Goal: Find specific page/section: Find specific page/section

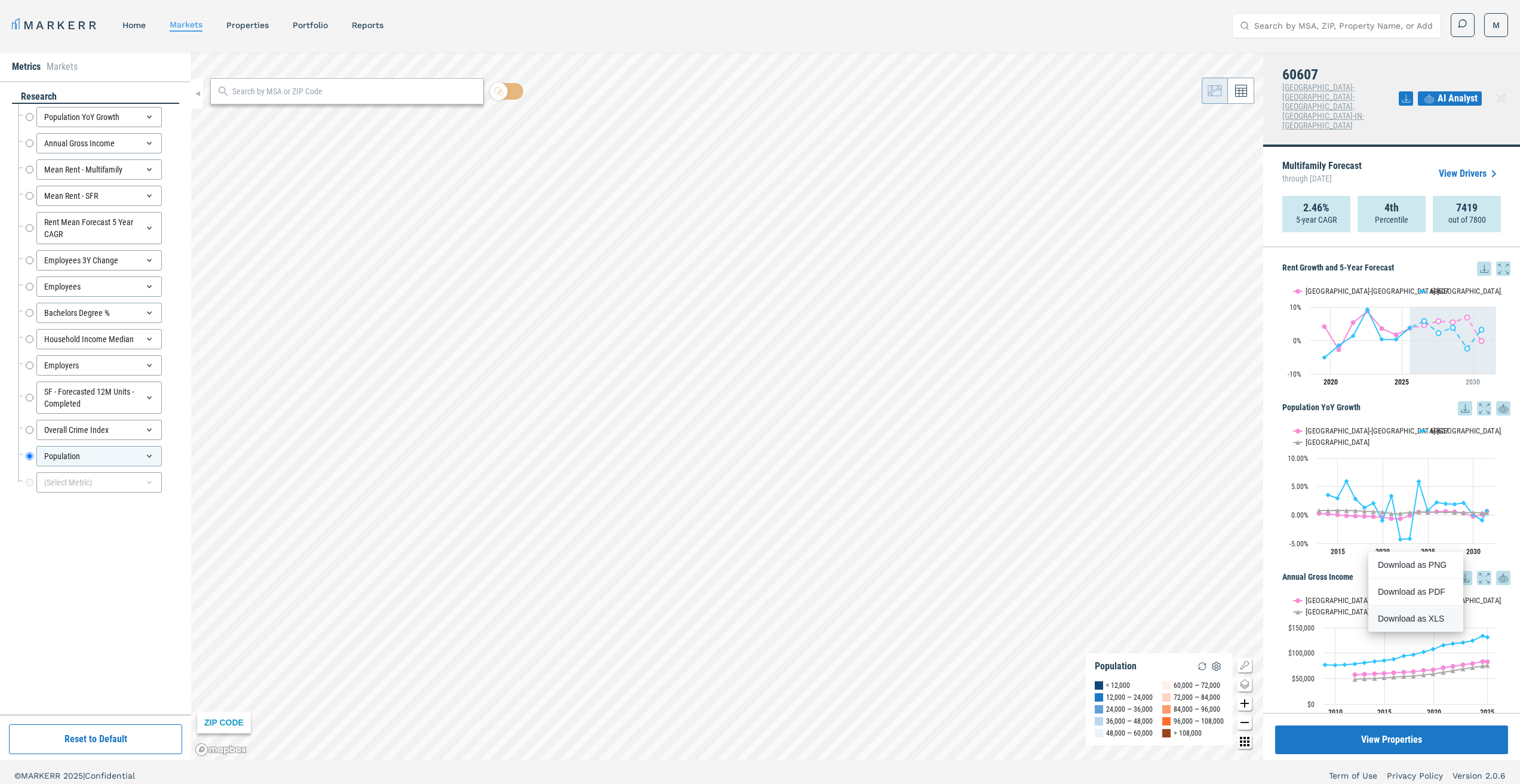
scroll to position [1864, 0]
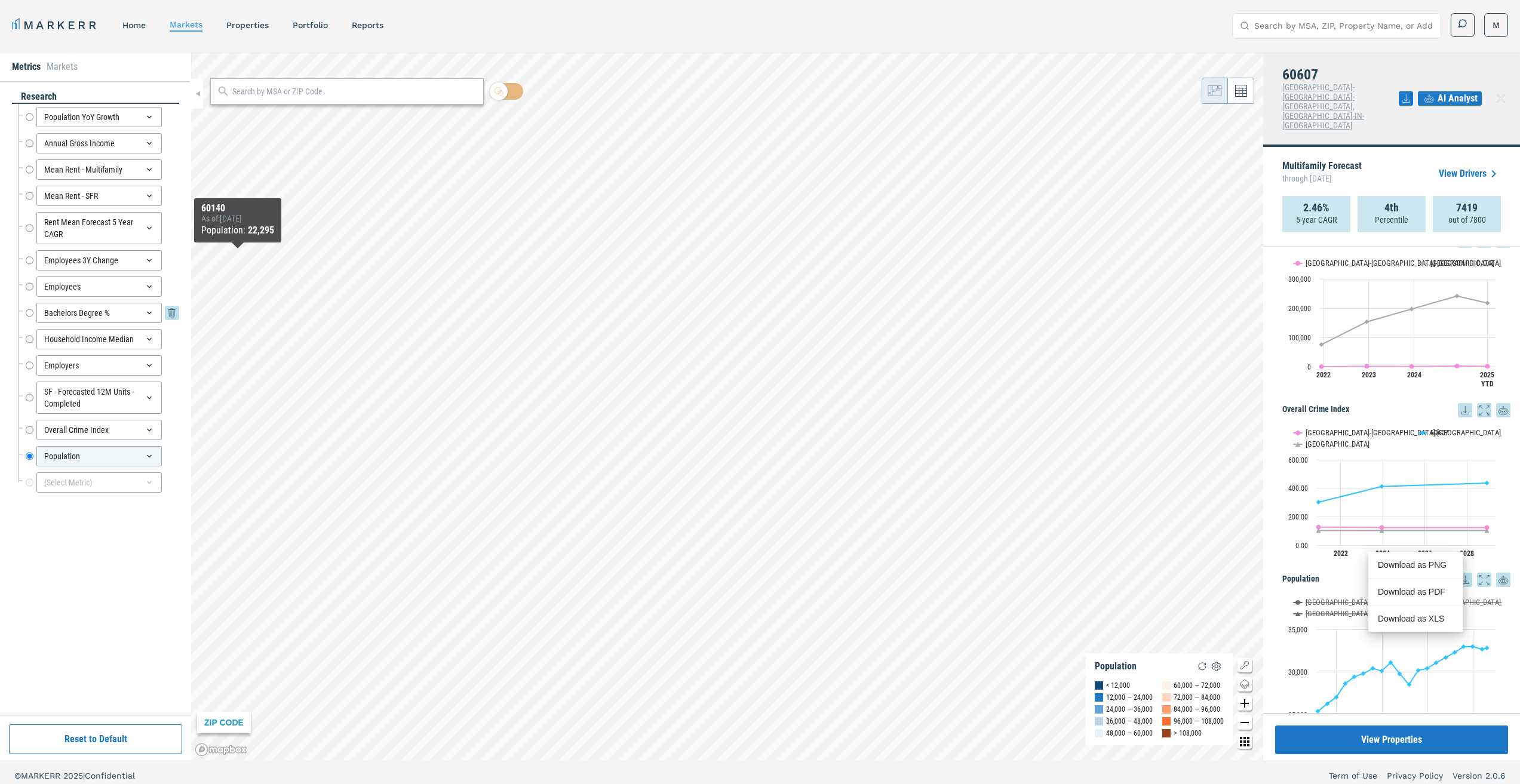
click at [31, 315] on input "Bachelors Degree %" at bounding box center [29, 312] width 8 height 20
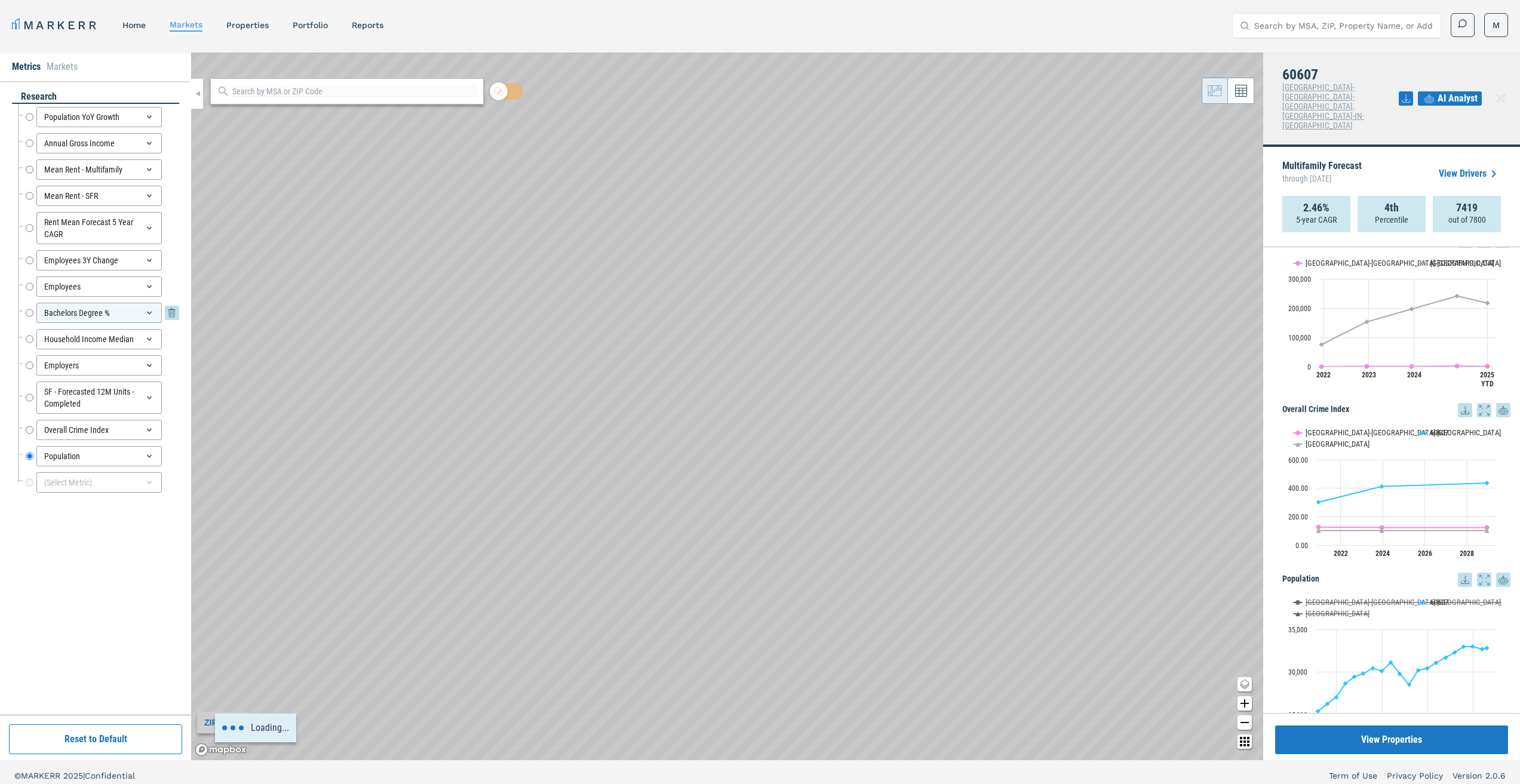
radio input "true"
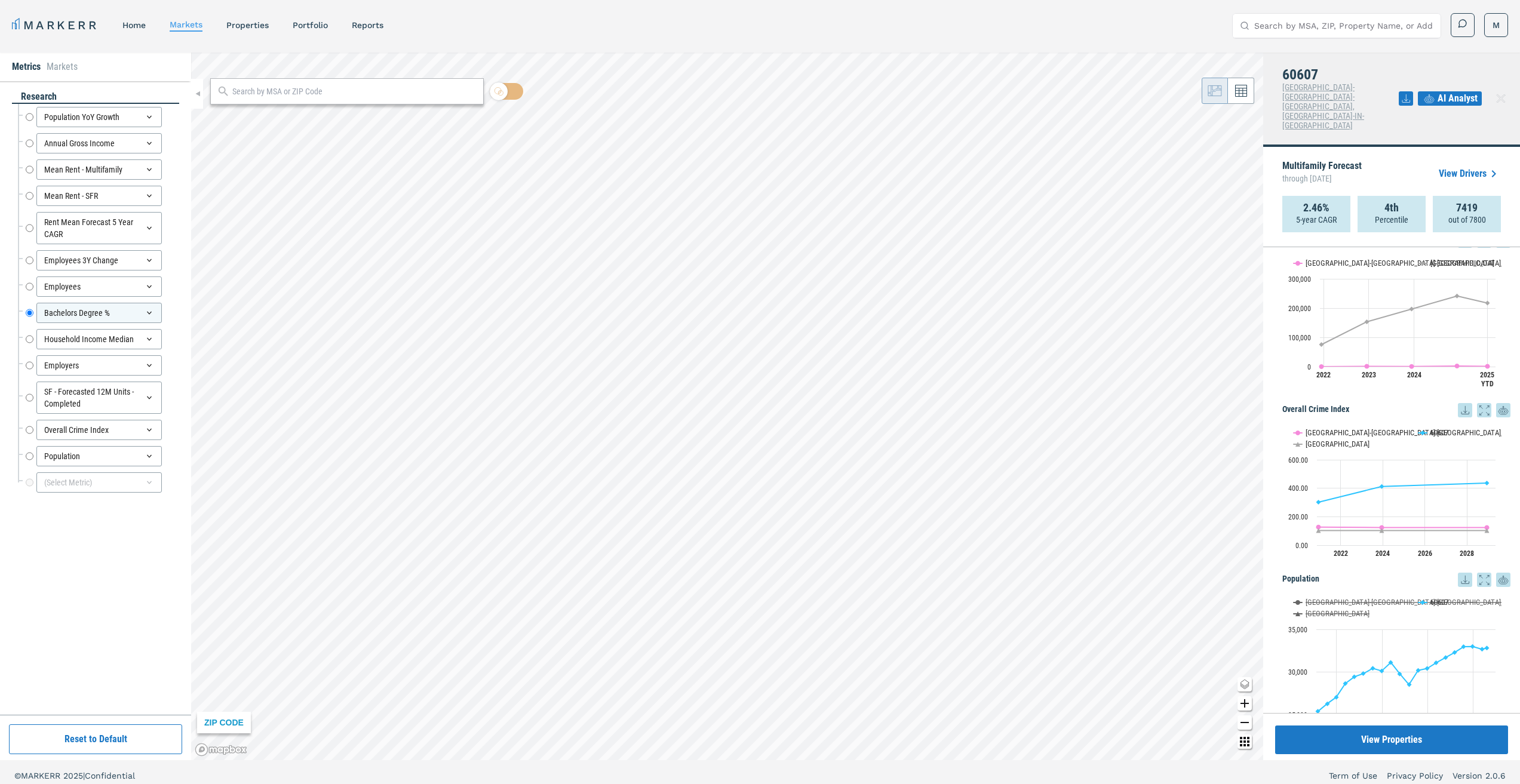
click at [271, 97] on input "text" at bounding box center [355, 92] width 246 height 13
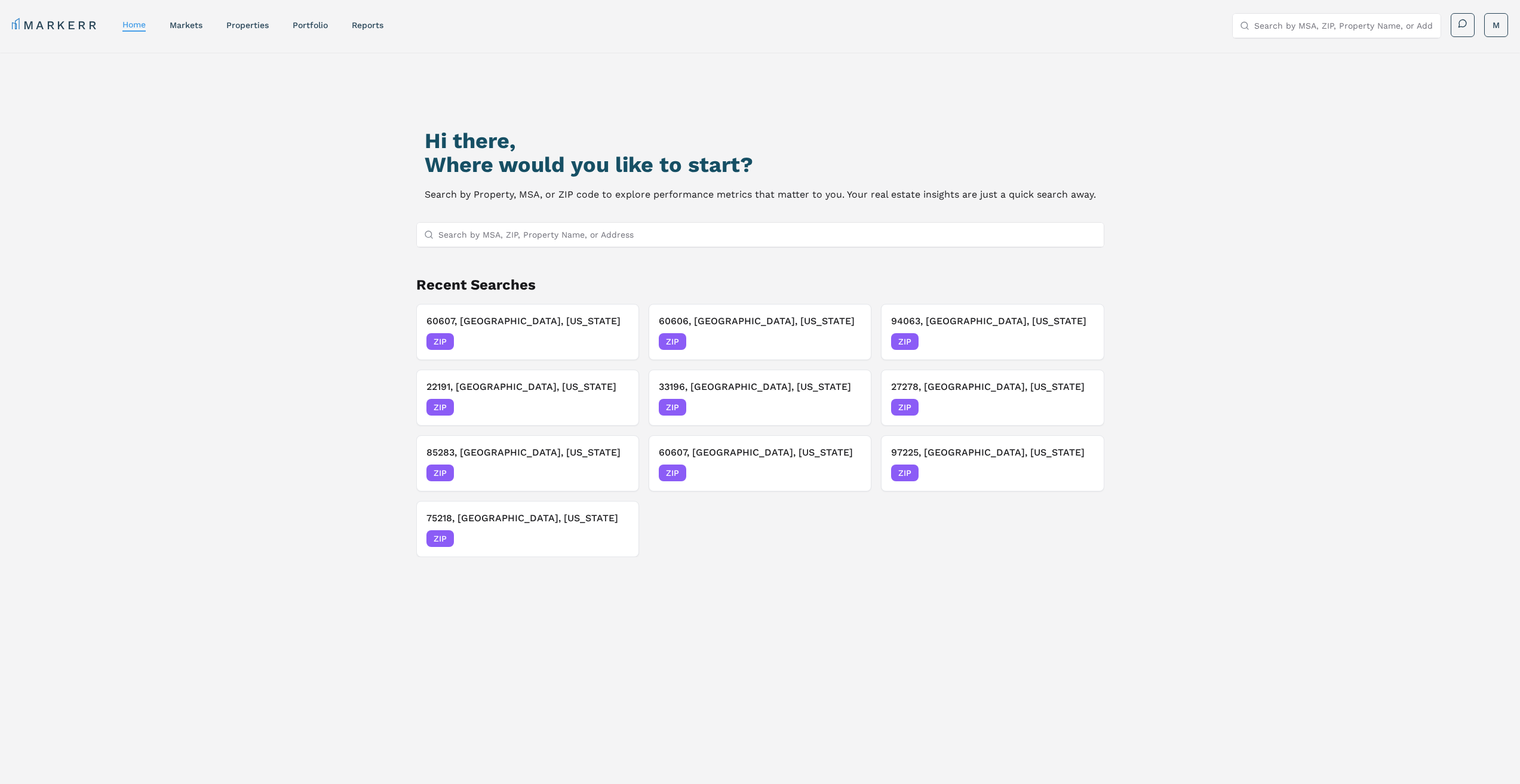
click at [579, 226] on input "Search by MSA, ZIP, Property Name, or Address" at bounding box center [767, 235] width 658 height 24
type input "33324"
click at [565, 252] on div "33324, Plantation, [US_STATE] ZIP" at bounding box center [759, 258] width 687 height 20
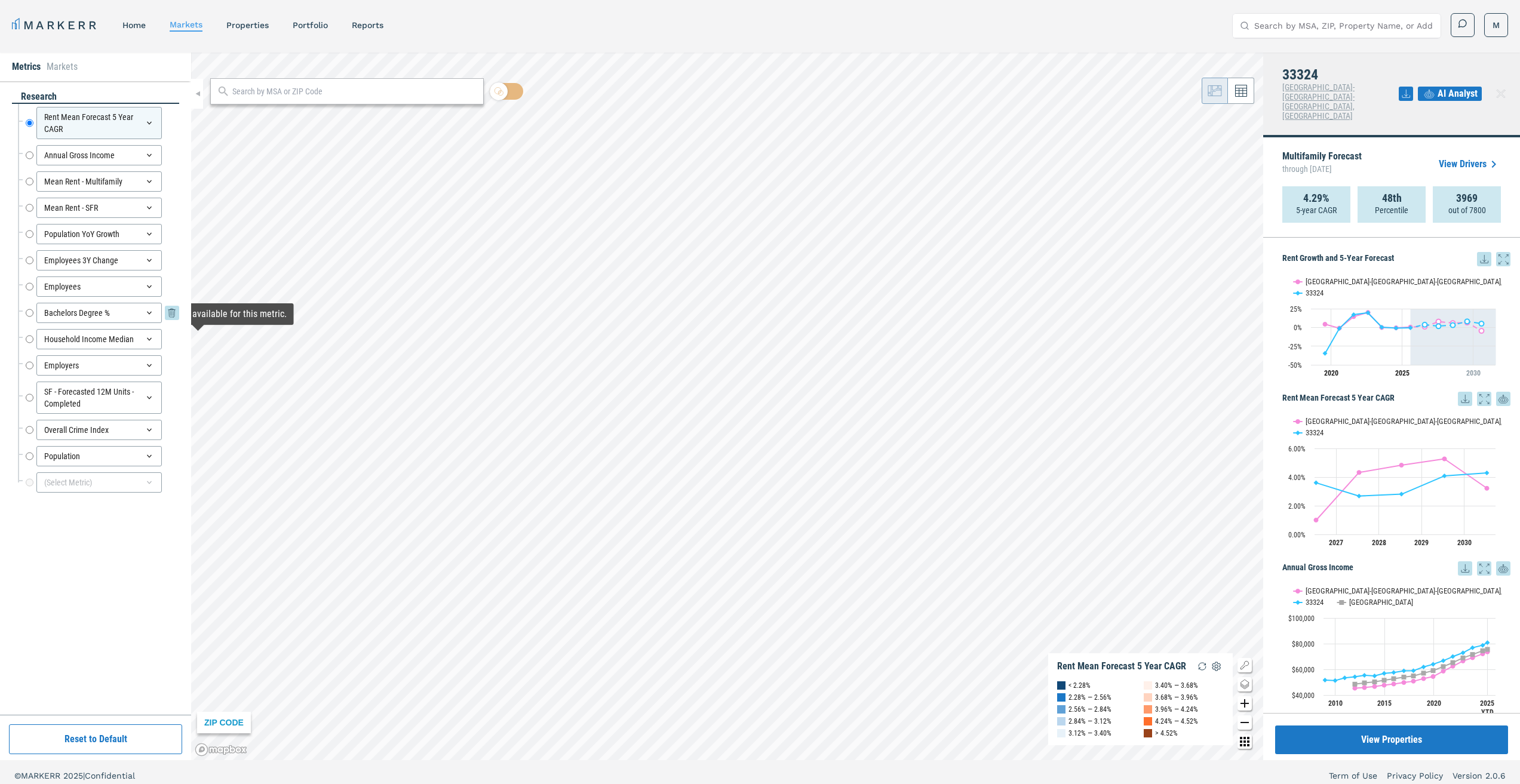
click at [32, 314] on input "Bachelors Degree %" at bounding box center [29, 312] width 8 height 20
radio input "false"
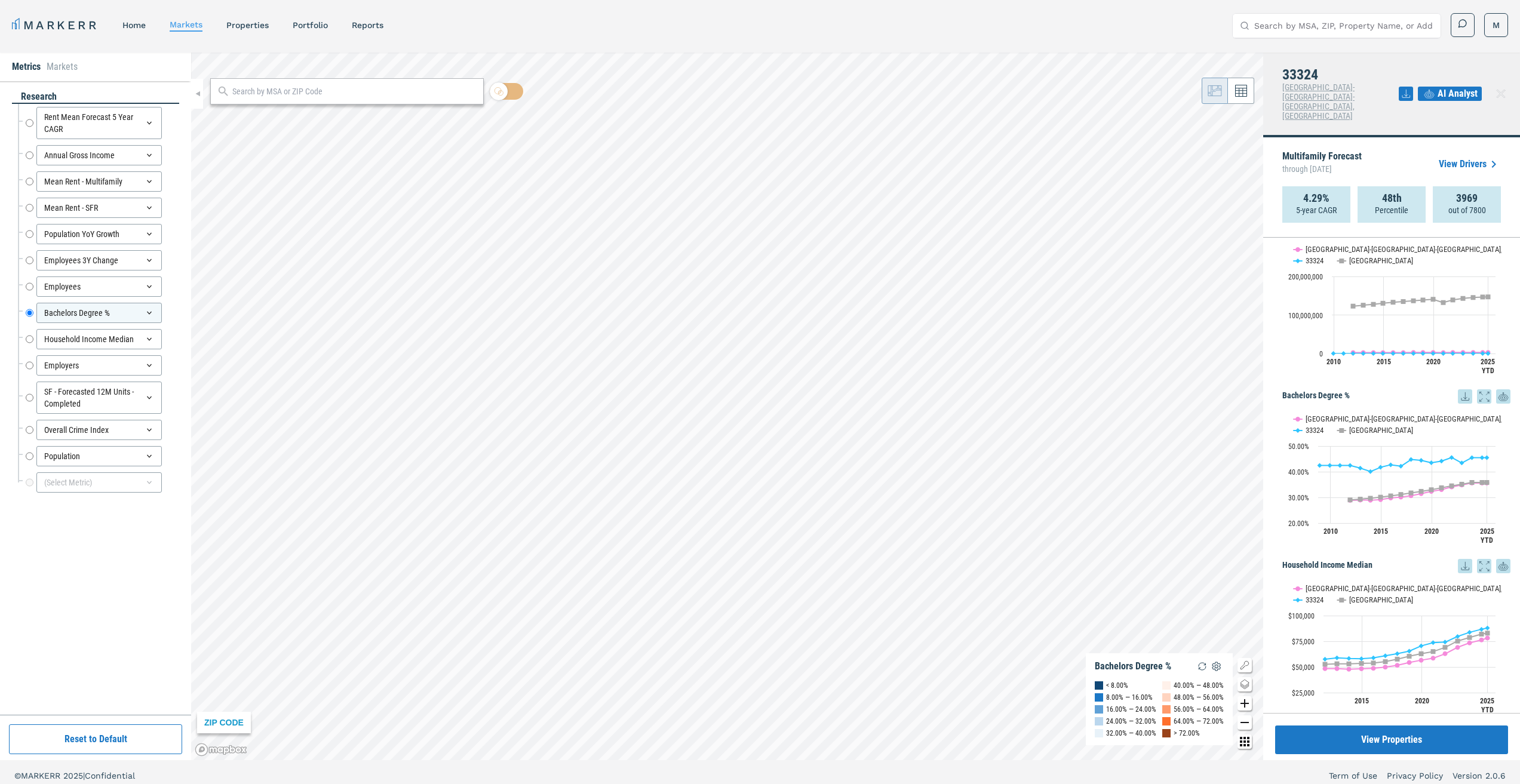
scroll to position [1195, 0]
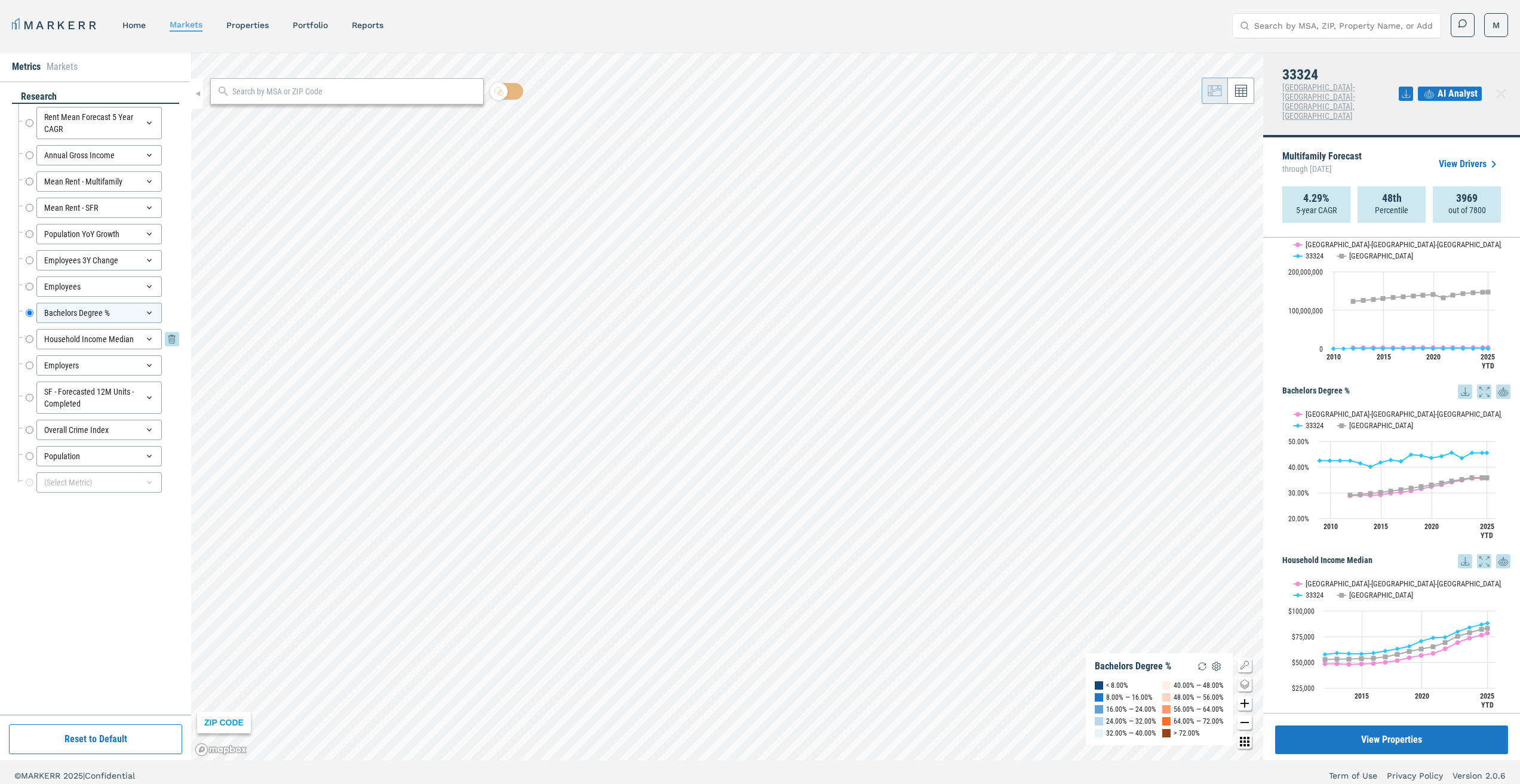
click at [27, 339] on input "Household Income Median" at bounding box center [29, 339] width 8 height 20
radio input "false"
radio input "true"
click at [1280, 137] on div "Multifamily Forecast through [DATE] View Drivers 4.29% 5-year CAGR 48th Percent…" at bounding box center [1391, 188] width 257 height 100
